Goal: Find specific page/section: Find specific page/section

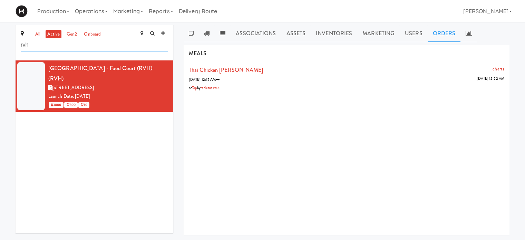
click at [63, 48] on input "rvh" at bounding box center [94, 45] width 147 height 13
type input "r"
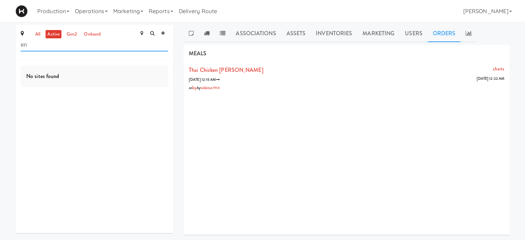
type input "e"
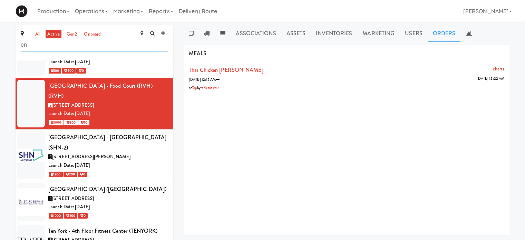
scroll to position [793, 0]
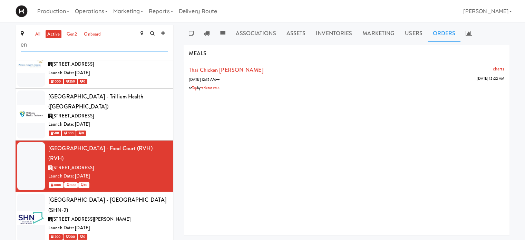
type input "e"
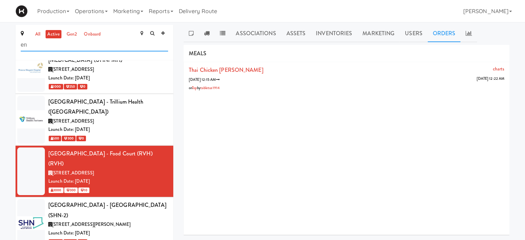
type input "e"
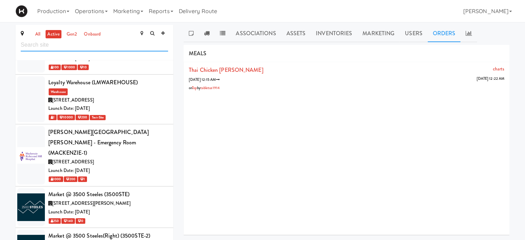
scroll to position [3125, 0]
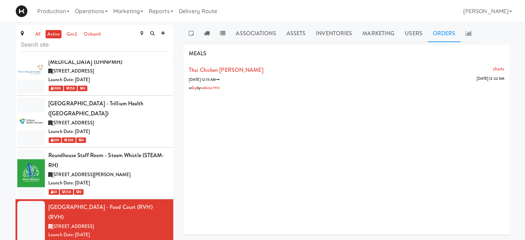
click at [293, 10] on div "Production Menus Manufacturers Inventory Plans Routing Deliveries Delivery Plan…" at bounding box center [263, 11] width 494 height 22
click at [72, 44] on input "text" at bounding box center [94, 45] width 147 height 13
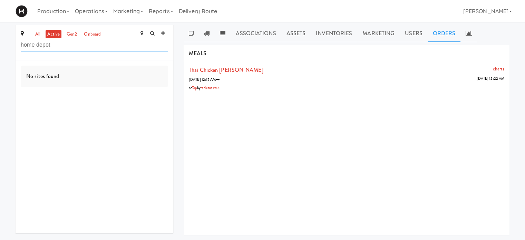
type input "home depot"
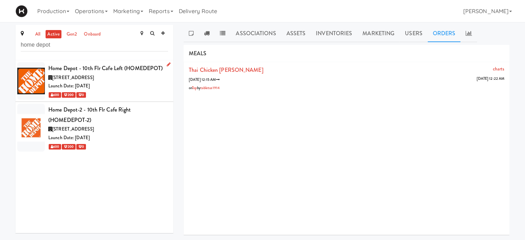
click at [134, 84] on div "Launch Date: [DATE]" at bounding box center [108, 86] width 120 height 9
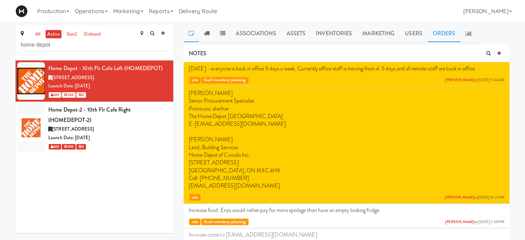
click at [444, 37] on link "Orders" at bounding box center [444, 33] width 33 height 17
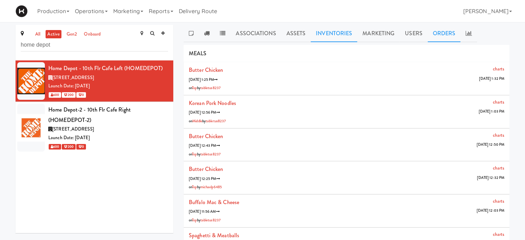
click at [352, 31] on link "Inventories" at bounding box center [334, 33] width 47 height 17
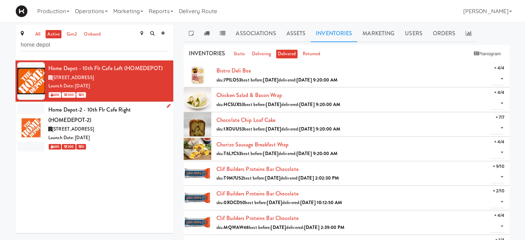
click at [159, 123] on div "Home Depot-2 - 10th Flr Cafe Right (HOMEDEPOT-2)" at bounding box center [108, 115] width 120 height 20
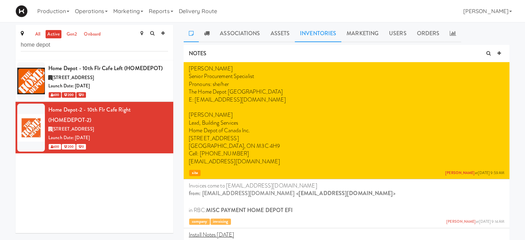
click at [295, 34] on link "Inventories" at bounding box center [318, 33] width 47 height 17
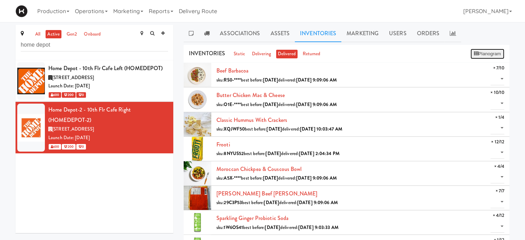
click at [481, 52] on button "Planogram" at bounding box center [487, 54] width 34 height 10
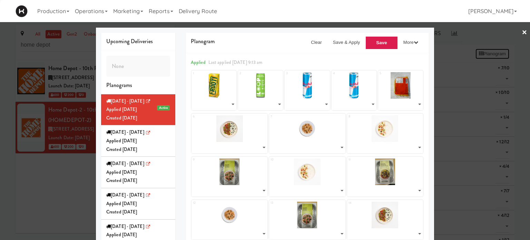
select select "number:260651"
select select "number:224097"
select select "number:260595"
select select "number:263990"
select select "number:264306"
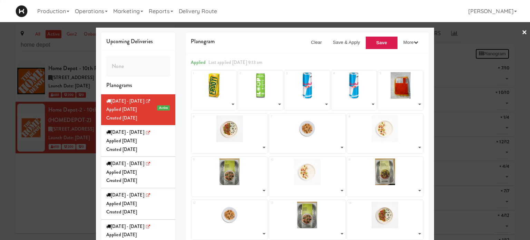
select select "number:263042"
select select "number:262961"
select select "number:262903"
select select "number:262842"
select select "number:262903"
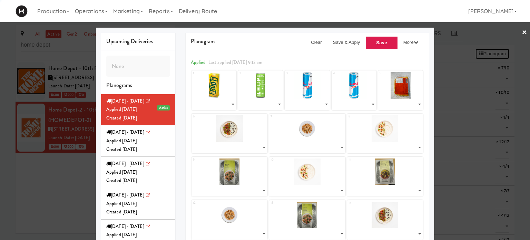
select select "number:262781"
select select "number:262961"
select select "number:262842"
select select "number:263042"
select select "number:262961"
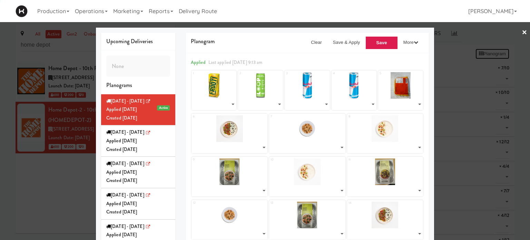
select select "number:263042"
select select "number:262903"
select select "number:262781"
select select "number:263042"
select select "number:262903"
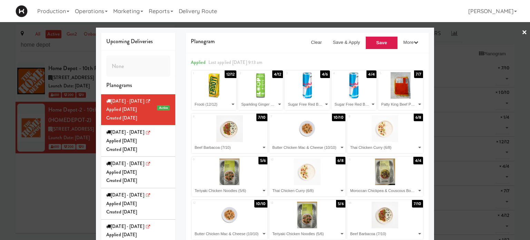
click at [522, 33] on link "×" at bounding box center [525, 32] width 6 height 21
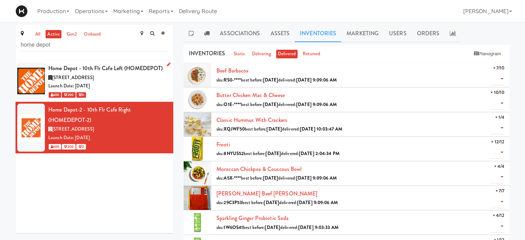
click at [149, 84] on div "Launch Date: [DATE]" at bounding box center [108, 86] width 120 height 9
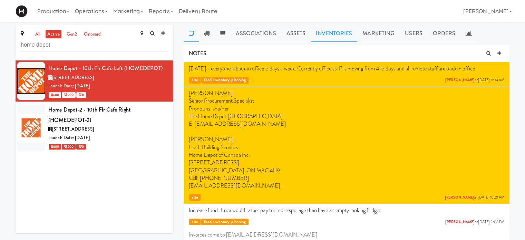
click at [328, 33] on link "Inventories" at bounding box center [334, 33] width 47 height 17
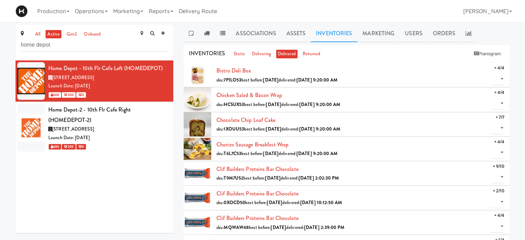
click at [500, 27] on ul "Associations Assets Inventories Marketing Users Orders" at bounding box center [347, 33] width 326 height 17
click at [315, 9] on div "Production Menus Manufacturers Inventory Plans Routing Deliveries Delivery Plan…" at bounding box center [263, 11] width 494 height 22
click at [309, 54] on link "returned" at bounding box center [311, 54] width 21 height 9
click at [271, 53] on link "delivering" at bounding box center [261, 54] width 22 height 9
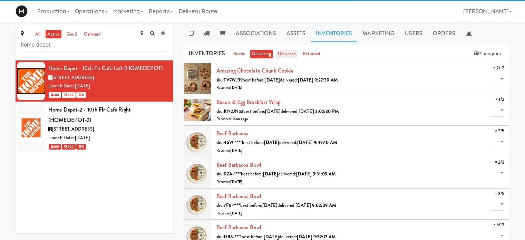
click at [283, 53] on link "delivered" at bounding box center [286, 54] width 21 height 9
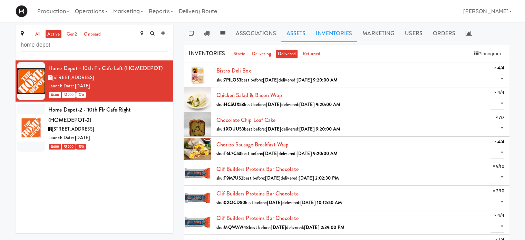
click at [302, 36] on link "Assets" at bounding box center [296, 33] width 30 height 17
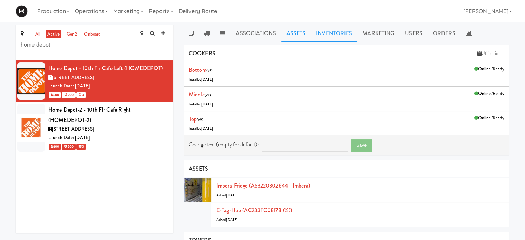
click at [348, 33] on link "Inventories" at bounding box center [334, 33] width 47 height 17
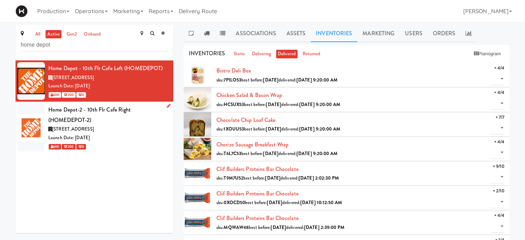
click at [146, 131] on div "[STREET_ADDRESS]" at bounding box center [108, 129] width 120 height 9
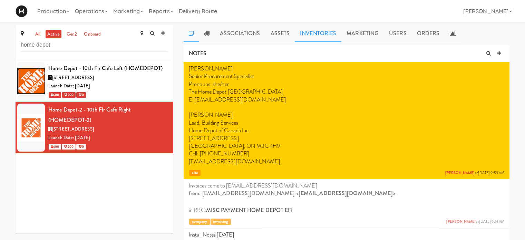
click at [323, 35] on link "Inventories" at bounding box center [318, 33] width 47 height 17
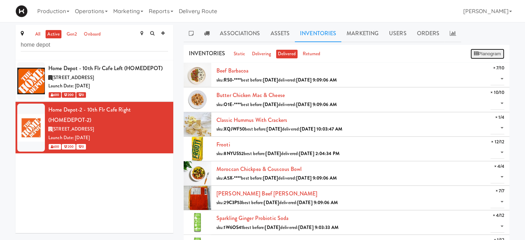
click at [483, 55] on button "Planogram" at bounding box center [487, 54] width 34 height 10
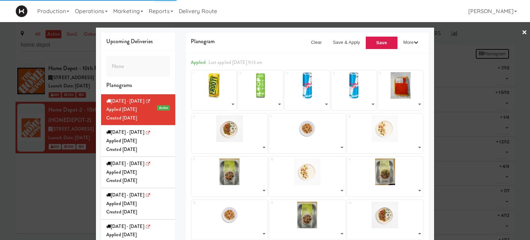
select select "number:260651"
select select "number:224097"
select select "number:260595"
select select "number:263990"
select select "number:264306"
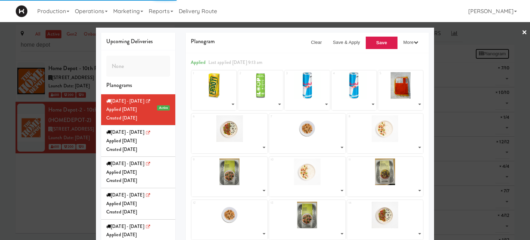
select select "number:263042"
select select "number:262961"
select select "number:262903"
select select "number:262842"
select select "number:262903"
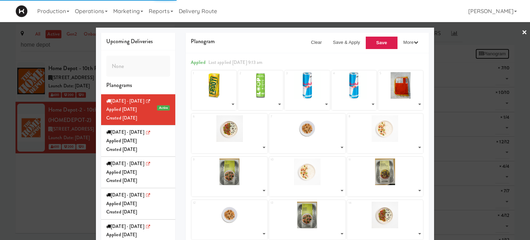
select select "number:262781"
select select "number:262961"
select select "number:262842"
select select "number:263042"
select select "number:262961"
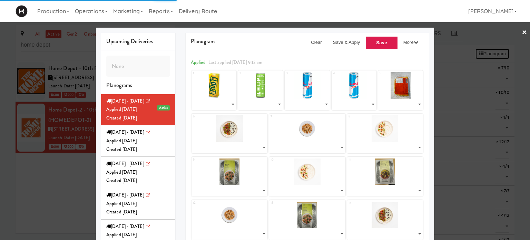
select select "number:263042"
select select "number:262903"
select select "number:262781"
select select "number:263042"
select select "number:262903"
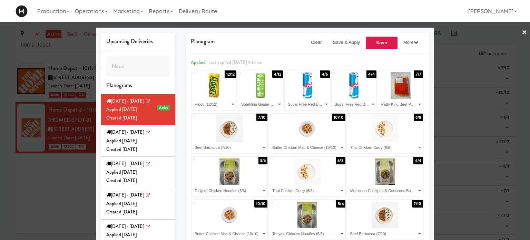
click at [522, 31] on link "×" at bounding box center [525, 32] width 6 height 21
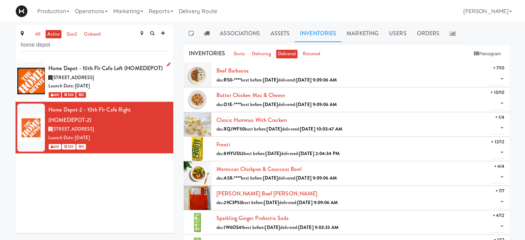
click at [122, 76] on div "[STREET_ADDRESS]" at bounding box center [108, 78] width 120 height 9
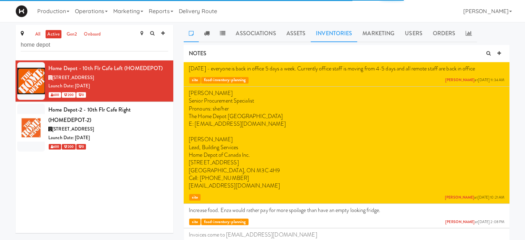
click at [329, 31] on link "Inventories" at bounding box center [334, 33] width 47 height 17
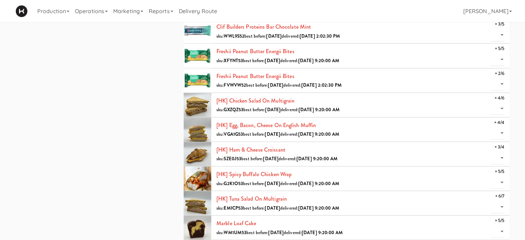
scroll to position [311, 0]
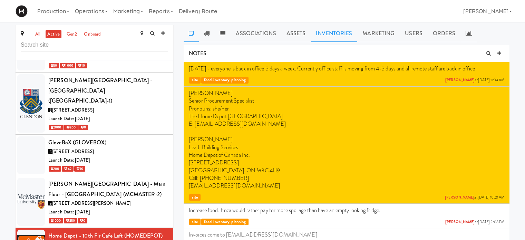
click at [343, 37] on link "Inventories" at bounding box center [334, 33] width 47 height 17
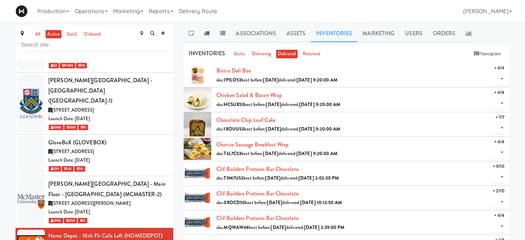
click at [482, 51] on button "Planogram" at bounding box center [487, 54] width 34 height 10
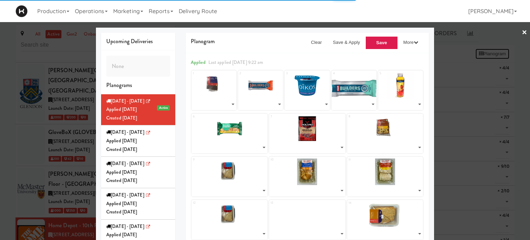
select select "number:264595"
select select "number:260718"
select select "number:261192"
select select "number:260694"
select select "number:257062"
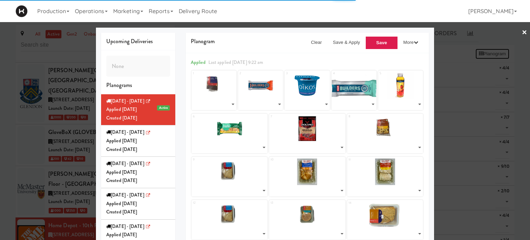
select select "number:264557"
select select "number:221376"
select select "number:264580"
select select "number:264606"
select select "number:264410"
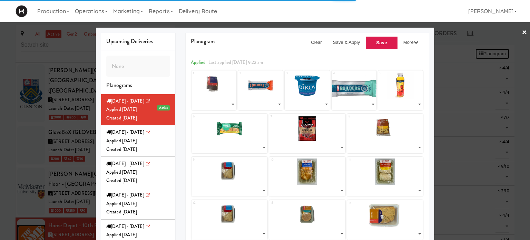
select select "number:264468"
select select "number:264606"
select select "number:264613"
select select "number:264616"
select select "number:264260"
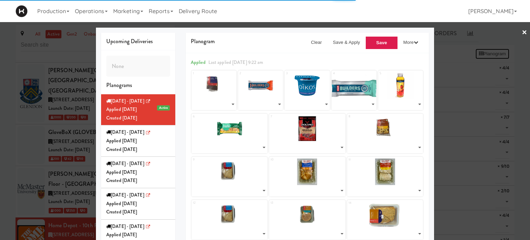
select select "number:264177"
select select "number:264222"
select select "number:264515"
select select "number:264038"
select select "number:264076"
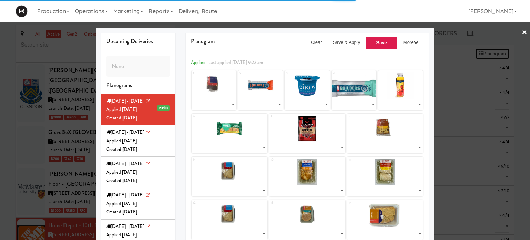
select select "number:250853"
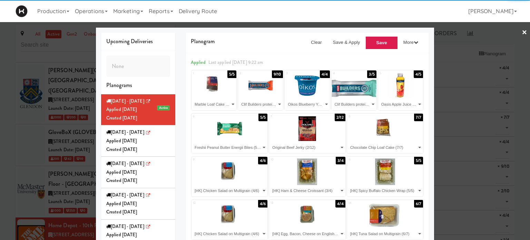
click at [522, 31] on link "×" at bounding box center [525, 32] width 6 height 21
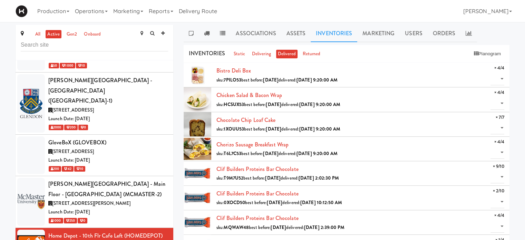
click at [337, 16] on div "Production Menus Manufacturers Inventory Plans Routing Deliveries Delivery Plan…" at bounding box center [263, 11] width 494 height 22
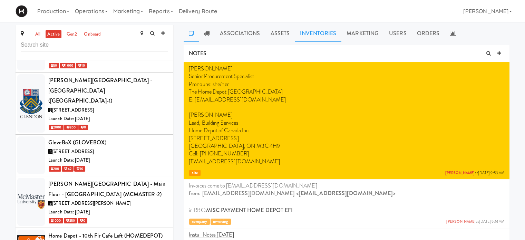
click at [307, 31] on link "Inventories" at bounding box center [318, 33] width 47 height 17
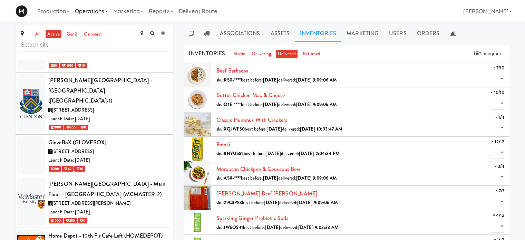
click at [103, 13] on link "Operations" at bounding box center [91, 11] width 38 height 22
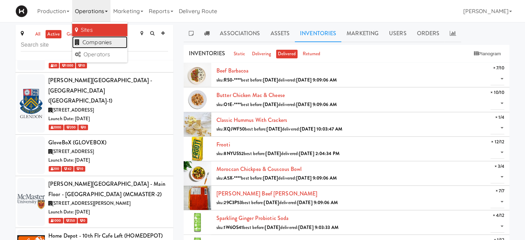
click at [106, 45] on link "Companies" at bounding box center [99, 42] width 55 height 12
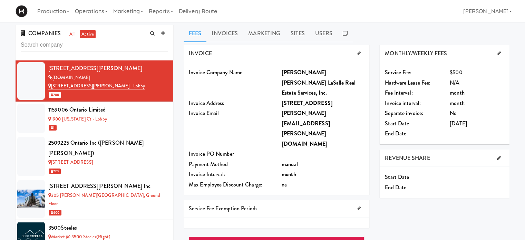
click at [101, 46] on input "text" at bounding box center [94, 45] width 147 height 13
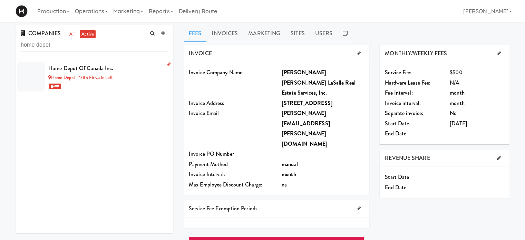
click at [128, 70] on div "Home Depot of Canada Inc." at bounding box center [108, 68] width 120 height 10
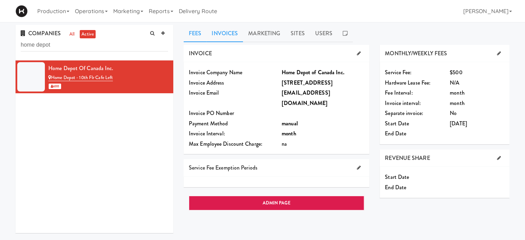
click at [228, 40] on link "Invoices" at bounding box center [224, 33] width 37 height 17
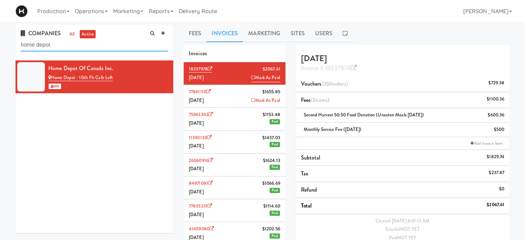
click at [59, 45] on input "home depot" at bounding box center [94, 45] width 147 height 13
type input "h"
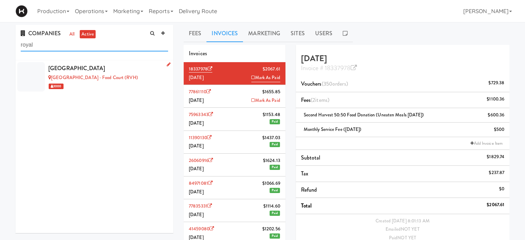
type input "royal"
click at [81, 71] on div "[GEOGRAPHIC_DATA]" at bounding box center [108, 68] width 120 height 10
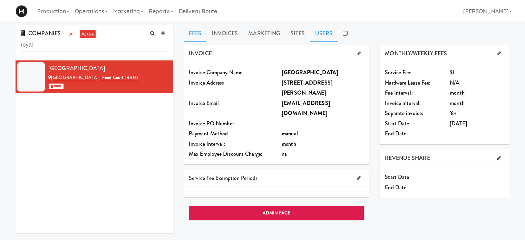
click at [319, 33] on link "Users" at bounding box center [324, 33] width 28 height 17
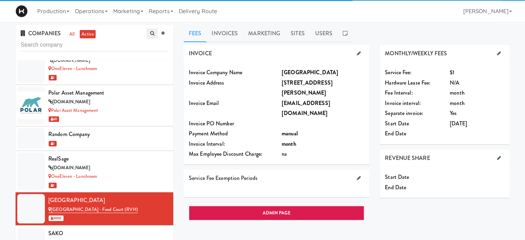
scroll to position [3592, 0]
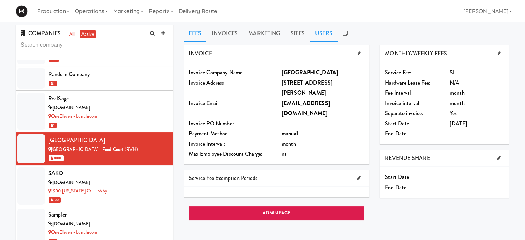
click at [320, 32] on link "Users" at bounding box center [324, 33] width 28 height 17
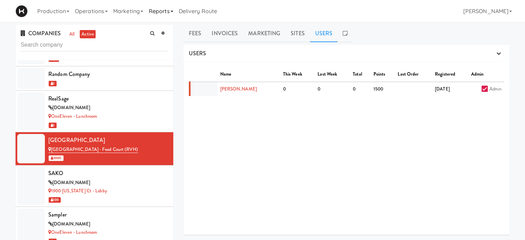
click at [157, 12] on link "Reports" at bounding box center [161, 11] width 30 height 22
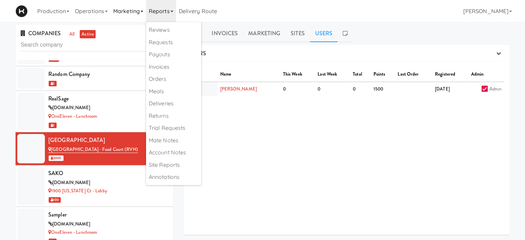
click at [130, 11] on link "Marketing" at bounding box center [128, 11] width 36 height 22
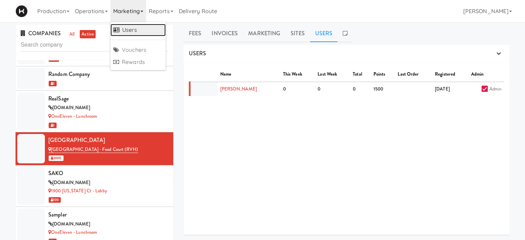
click at [135, 29] on link "Users" at bounding box center [137, 30] width 55 height 12
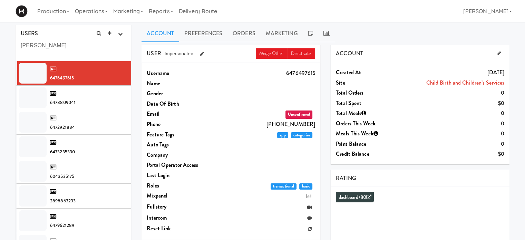
type input "suzanne"
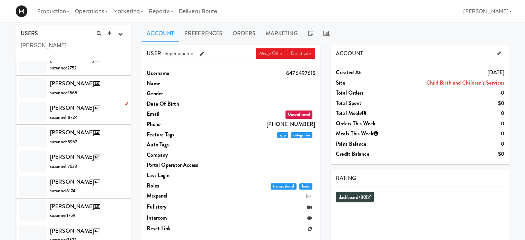
scroll to position [37, 0]
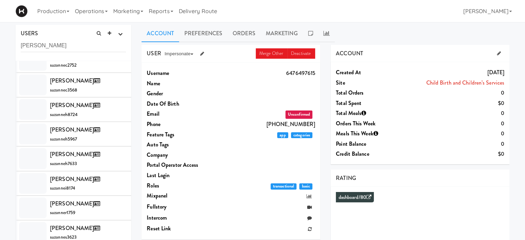
drag, startPoint x: 61, startPoint y: 47, endPoint x: -2, endPoint y: 50, distance: 62.9
click at [0, 50] on html "Okay Okay Select date: previous 2025-Aug next Su Mo Tu We Th Fr Sa 27 28 29 30 …" at bounding box center [262, 120] width 525 height 240
type input "tay"
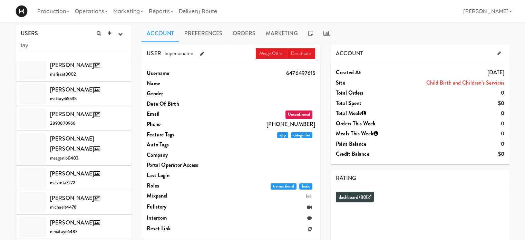
scroll to position [656, 0]
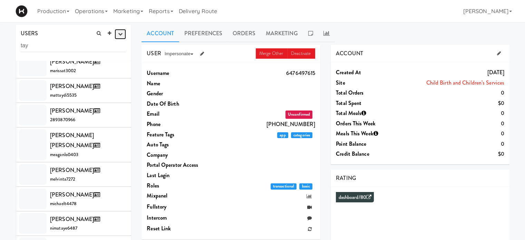
click at [120, 35] on icon "button" at bounding box center [120, 34] width 4 height 4
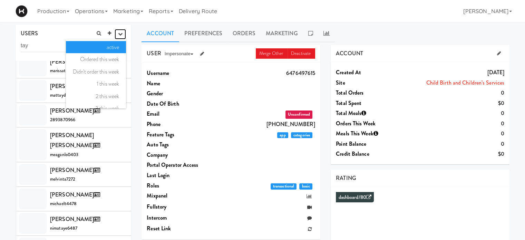
scroll to position [45, 0]
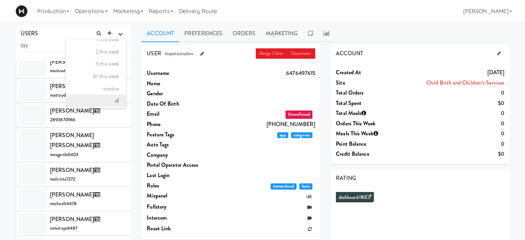
click at [109, 99] on link "all" at bounding box center [96, 101] width 60 height 12
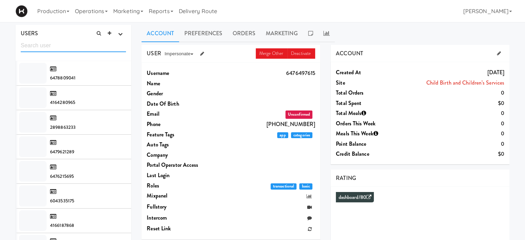
click at [62, 47] on input "text" at bounding box center [73, 45] width 105 height 13
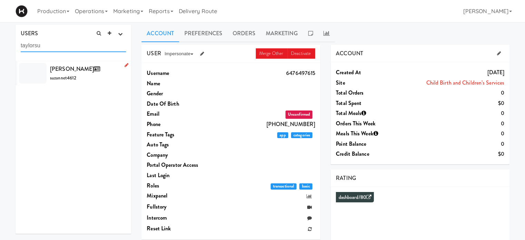
type input "taylorsu"
click at [94, 77] on div "Suzanne Taylor suzannet4612" at bounding box center [88, 73] width 76 height 19
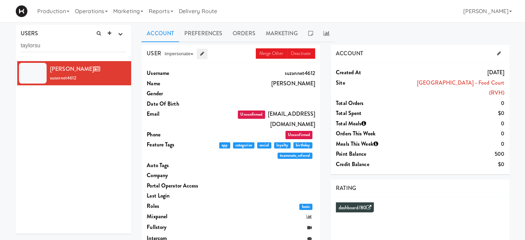
click at [202, 52] on icon at bounding box center [202, 53] width 4 height 4
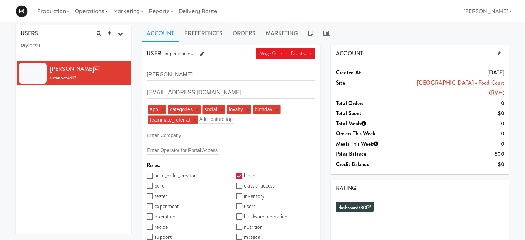
click at [185, 135] on div "Enter Company" at bounding box center [231, 135] width 168 height 10
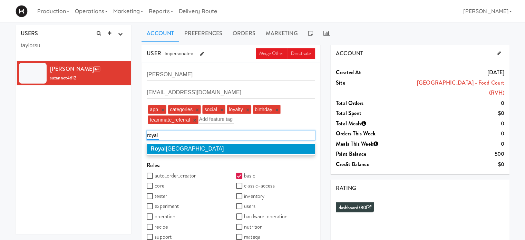
type input "royal"
click at [193, 149] on span "Royal Victoria Regional Health Centre" at bounding box center [186, 149] width 73 height 6
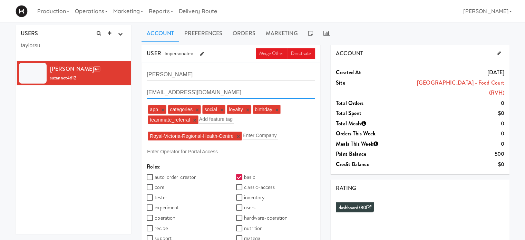
click at [310, 94] on input "[EMAIL_ADDRESS][DOMAIN_NAME]" at bounding box center [231, 92] width 168 height 13
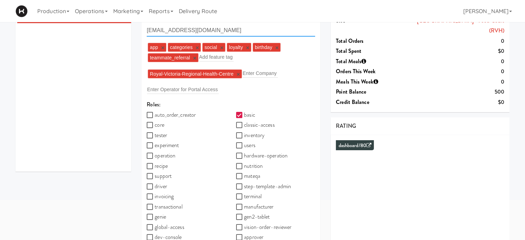
scroll to position [114, 0]
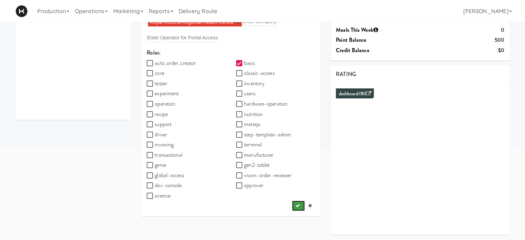
click at [299, 205] on icon "submit" at bounding box center [297, 205] width 4 height 4
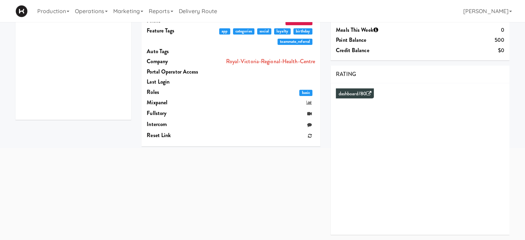
scroll to position [0, 0]
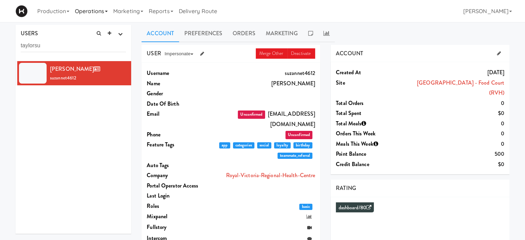
click at [109, 8] on link "Operations" at bounding box center [91, 11] width 38 height 22
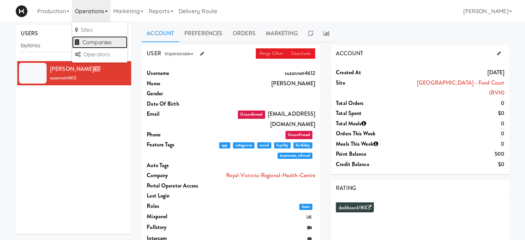
click at [108, 40] on link "Companies" at bounding box center [99, 42] width 55 height 12
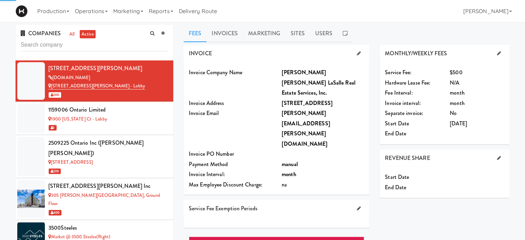
click at [55, 47] on input "text" at bounding box center [94, 45] width 147 height 13
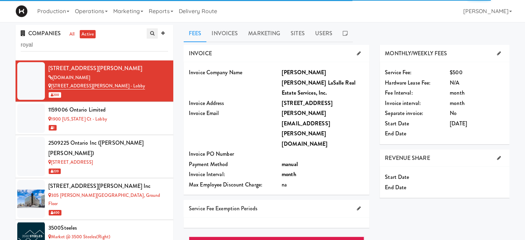
type input "royal"
click at [150, 36] on icon at bounding box center [152, 33] width 4 height 4
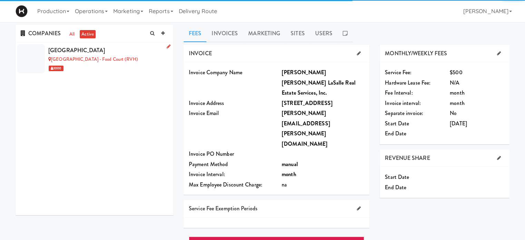
click at [93, 49] on div "[GEOGRAPHIC_DATA]" at bounding box center [108, 50] width 120 height 10
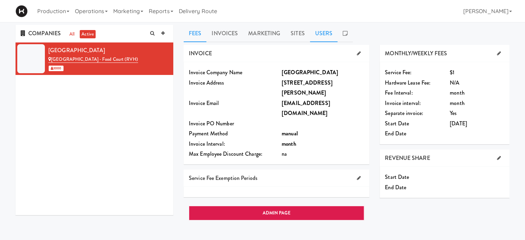
click at [313, 35] on link "Users" at bounding box center [324, 33] width 28 height 17
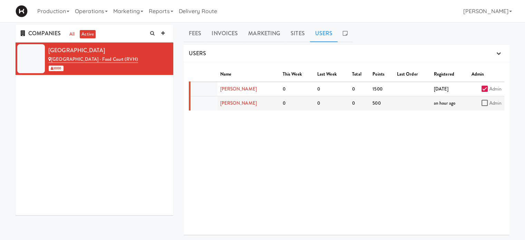
click at [481, 106] on label "Admin" at bounding box center [491, 103] width 20 height 9
click at [481, 106] on input "Admin" at bounding box center [485, 103] width 8 height 6
checkbox input "true"
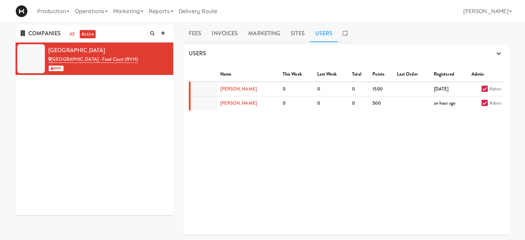
click at [476, 160] on div "Name This Week Last Week Total Points Last Order Registered Admin Rob Jeffrey 0…" at bounding box center [347, 148] width 326 height 173
click at [46, 12] on link "Production" at bounding box center [54, 11] width 38 height 22
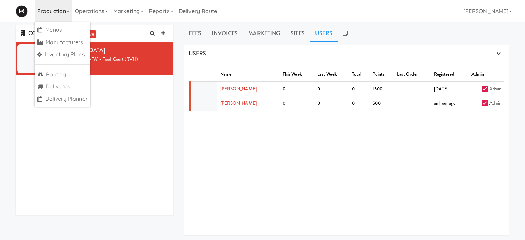
click at [46, 12] on link "Production" at bounding box center [54, 11] width 38 height 22
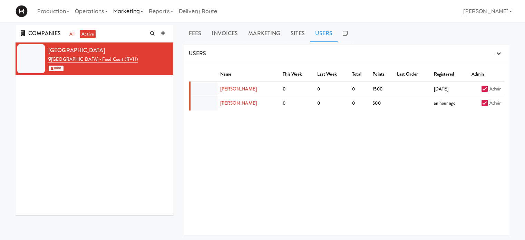
click at [146, 11] on link "Marketing" at bounding box center [128, 11] width 36 height 22
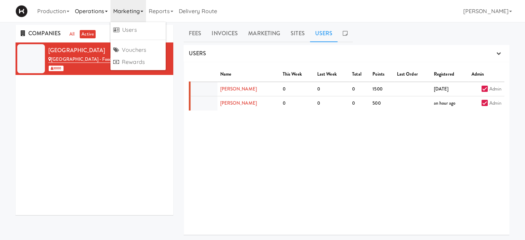
click at [89, 10] on link "Operations" at bounding box center [91, 11] width 38 height 22
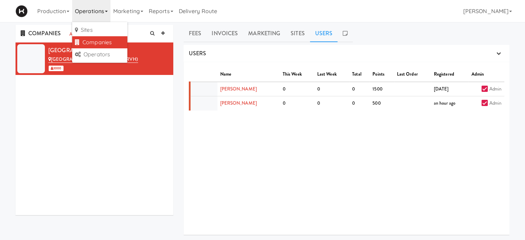
drag, startPoint x: 95, startPoint y: 10, endPoint x: 381, endPoint y: 20, distance: 286.3
click at [381, 20] on div "Production Menus Manufacturers Inventory Plans Routing Deliveries Delivery Plan…" at bounding box center [263, 11] width 494 height 22
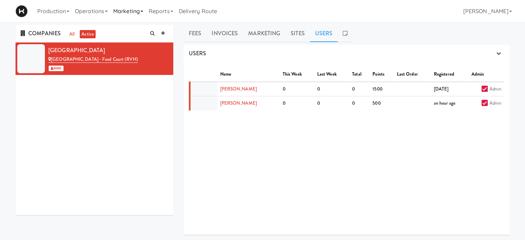
click at [140, 14] on link "Marketing" at bounding box center [128, 11] width 36 height 22
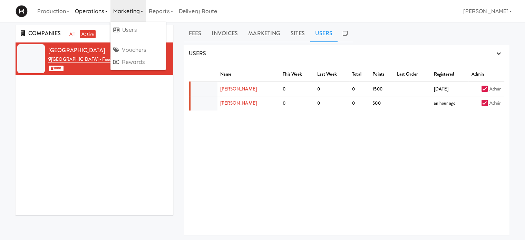
click at [94, 8] on link "Operations" at bounding box center [91, 11] width 38 height 22
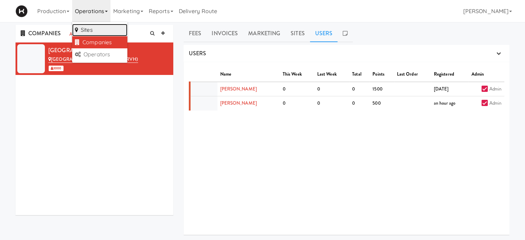
click at [101, 28] on link "Sites" at bounding box center [99, 30] width 55 height 12
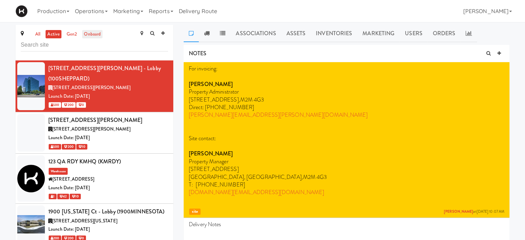
type input "s"
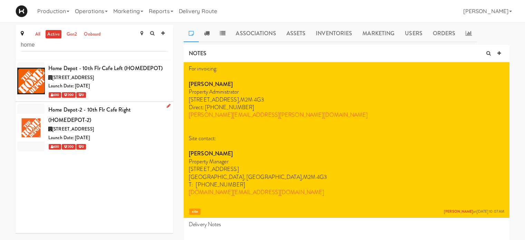
type input "home"
click at [144, 136] on div "Launch Date: [DATE]" at bounding box center [108, 138] width 120 height 9
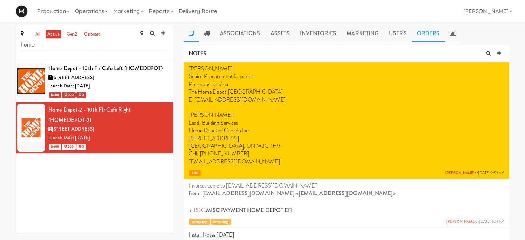
click at [436, 35] on link "Orders" at bounding box center [428, 33] width 33 height 17
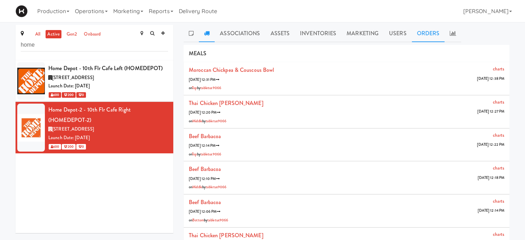
click at [207, 33] on icon at bounding box center [207, 33] width 6 height 6
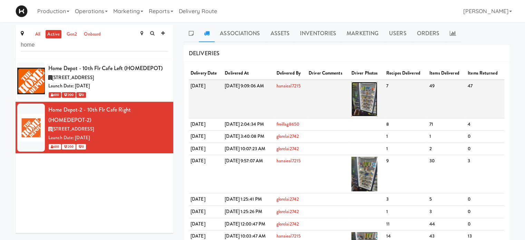
click at [377, 95] on img at bounding box center [364, 99] width 26 height 35
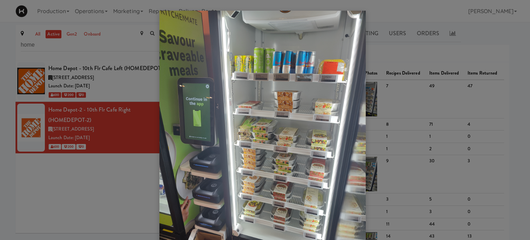
scroll to position [56, 0]
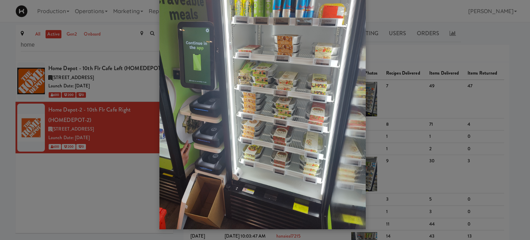
click at [347, 82] on img at bounding box center [262, 92] width 206 height 274
click at [358, 127] on img at bounding box center [262, 92] width 206 height 274
click at [358, 126] on img at bounding box center [262, 92] width 206 height 274
click at [204, 112] on img at bounding box center [262, 92] width 206 height 274
click at [482, 37] on div at bounding box center [265, 120] width 530 height 240
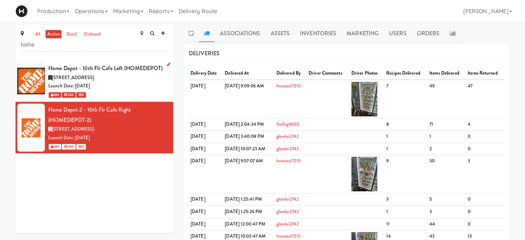
click at [123, 79] on div "[STREET_ADDRESS]" at bounding box center [108, 78] width 120 height 9
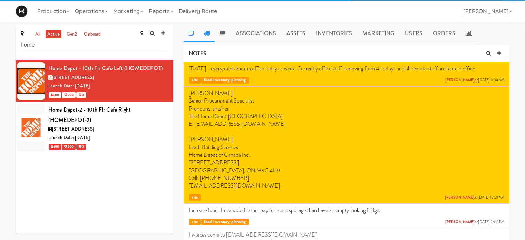
click at [208, 33] on icon at bounding box center [207, 33] width 6 height 6
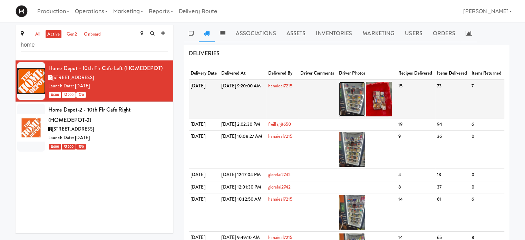
click at [365, 114] on img at bounding box center [352, 99] width 26 height 35
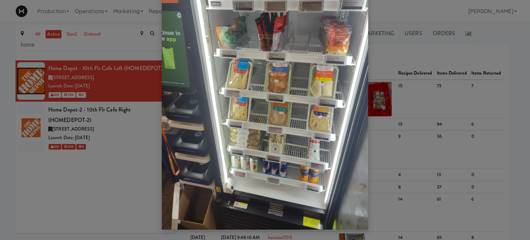
scroll to position [56, 0]
click at [325, 84] on img at bounding box center [265, 92] width 206 height 274
click at [270, 78] on img at bounding box center [265, 92] width 206 height 274
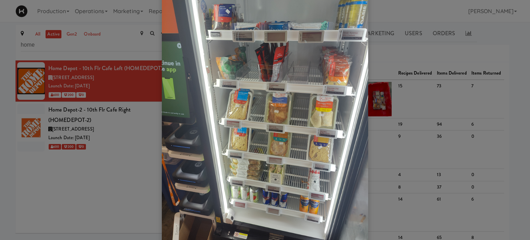
scroll to position [0, 0]
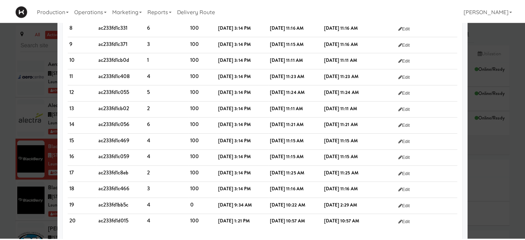
scroll to position [190, 0]
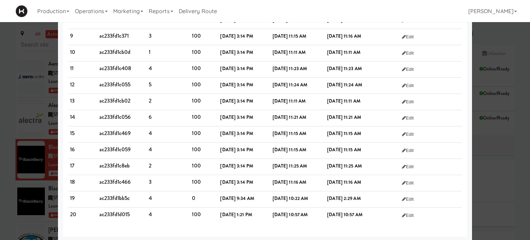
click at [508, 31] on div at bounding box center [265, 120] width 530 height 240
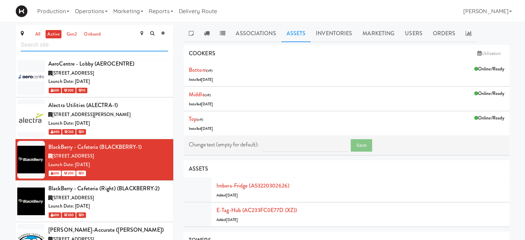
click at [39, 46] on input "text" at bounding box center [94, 45] width 147 height 13
type input "rvh"
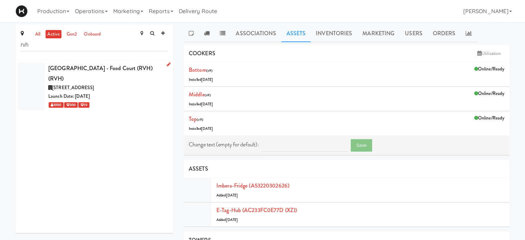
click at [141, 80] on div "[GEOGRAPHIC_DATA] - Food Court (RVH) (RVH)" at bounding box center [108, 73] width 120 height 20
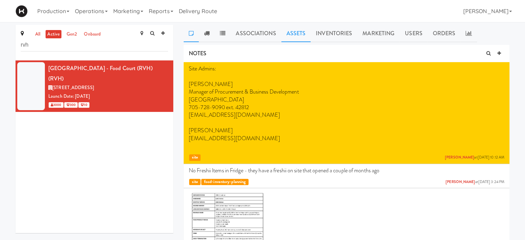
click at [309, 34] on link "Assets" at bounding box center [296, 33] width 30 height 17
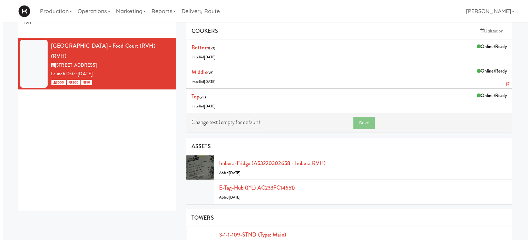
scroll to position [35, 0]
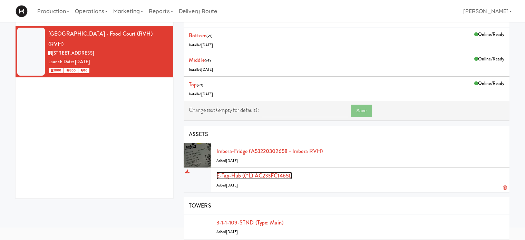
click at [228, 173] on link "E-tag-hub ((^L) AC233FC14651)" at bounding box center [254, 176] width 76 height 8
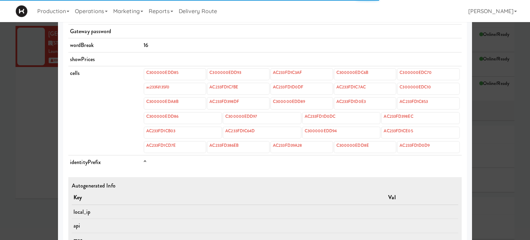
scroll to position [276, 0]
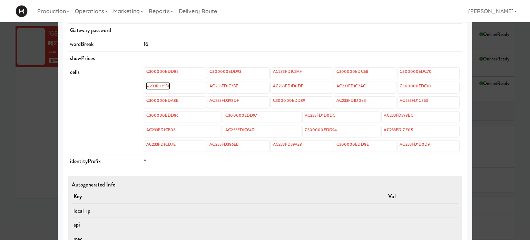
click at [163, 84] on link "ac233fd135f0" at bounding box center [158, 86] width 25 height 8
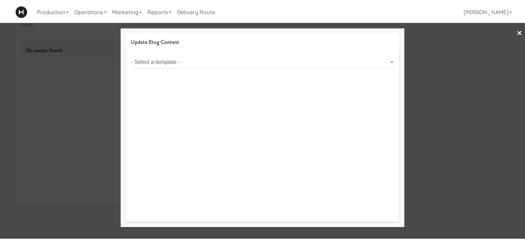
scroll to position [22, 0]
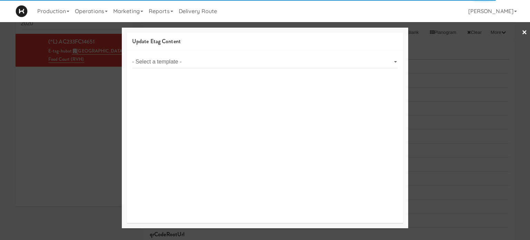
click at [508, 78] on div at bounding box center [265, 120] width 530 height 240
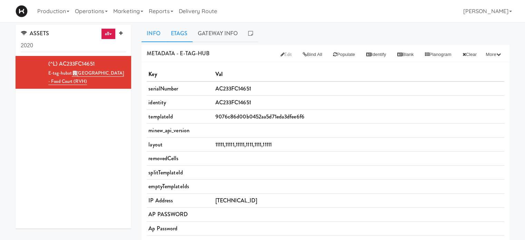
click at [187, 31] on link "Etags" at bounding box center [179, 33] width 27 height 17
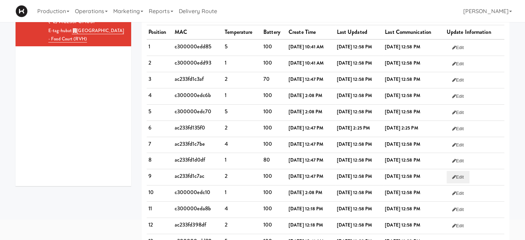
scroll to position [1, 0]
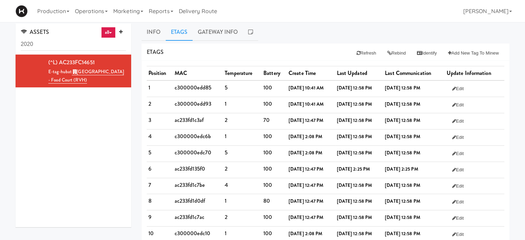
click at [297, 15] on div "Production Menus Manufacturers Inventory Plans Routing Deliveries Delivery Plan…" at bounding box center [263, 11] width 494 height 22
